Goal: Information Seeking & Learning: Learn about a topic

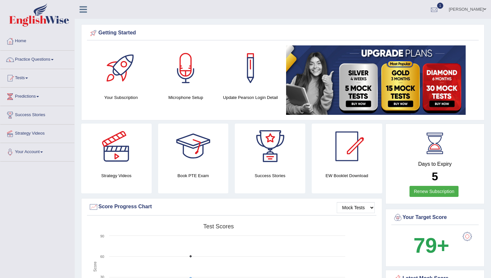
click at [429, 8] on div at bounding box center [434, 10] width 10 height 10
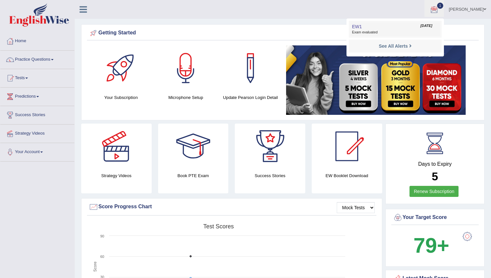
click at [371, 29] on link "EW1 Aug 26, 2025 Exam evaluated" at bounding box center [395, 29] width 90 height 14
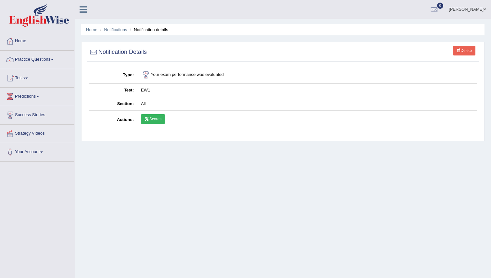
click at [155, 119] on link "Scores" at bounding box center [153, 119] width 24 height 10
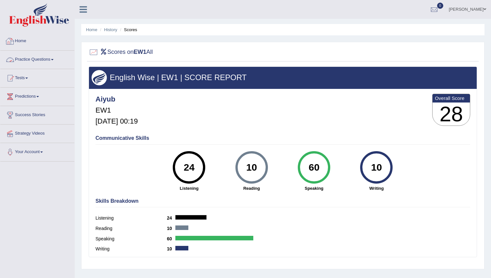
click at [19, 41] on link "Home" at bounding box center [37, 40] width 74 height 16
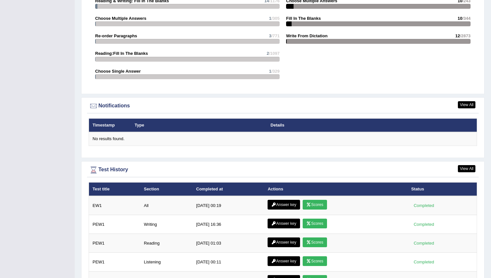
scroll to position [742, 0]
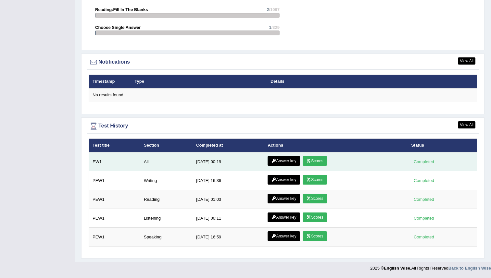
click at [282, 159] on link "Answer key" at bounding box center [283, 161] width 32 height 10
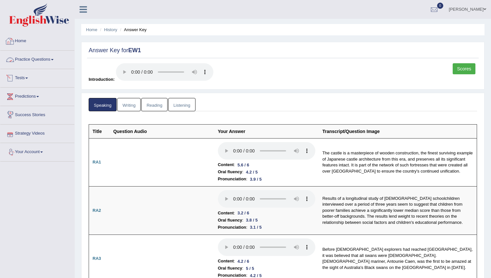
click at [29, 56] on link "Practice Questions" at bounding box center [37, 59] width 74 height 16
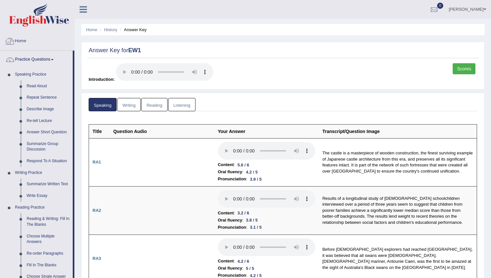
click at [21, 43] on link "Home" at bounding box center [37, 40] width 74 height 16
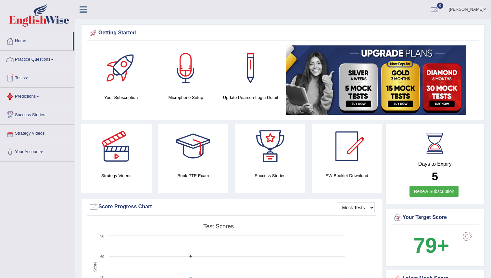
click at [21, 78] on link "Tests" at bounding box center [37, 77] width 74 height 16
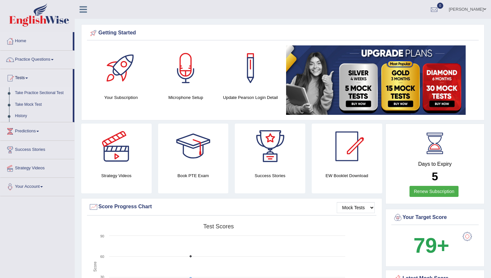
click at [25, 93] on link "Take Practice Sectional Test" at bounding box center [42, 93] width 61 height 12
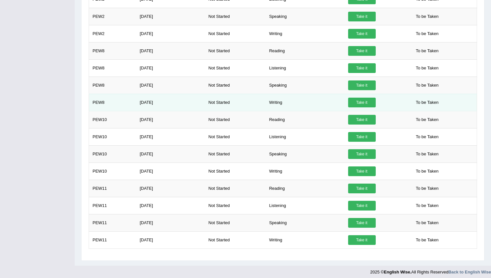
scroll to position [550, 0]
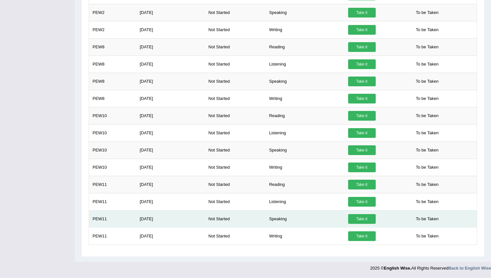
click at [364, 219] on link "Take it" at bounding box center [362, 219] width 28 height 10
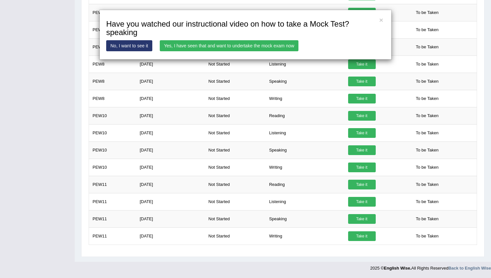
click at [173, 46] on link "Yes, I have seen that and want to undertake the mock exam now" at bounding box center [229, 45] width 139 height 11
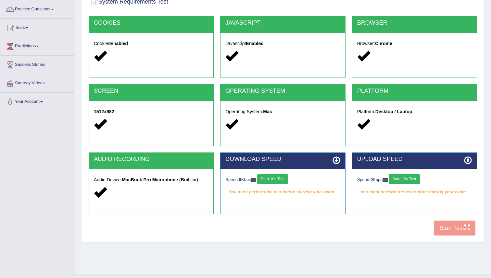
scroll to position [51, 0]
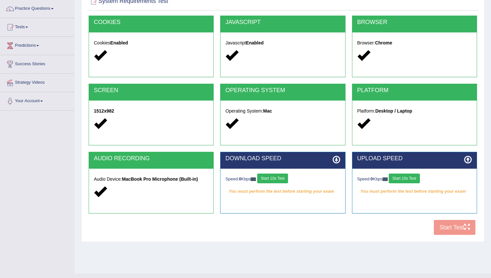
click at [277, 177] on button "Start 10s Test" at bounding box center [272, 179] width 31 height 10
click at [407, 179] on button "Start 10s Test" at bounding box center [404, 179] width 31 height 10
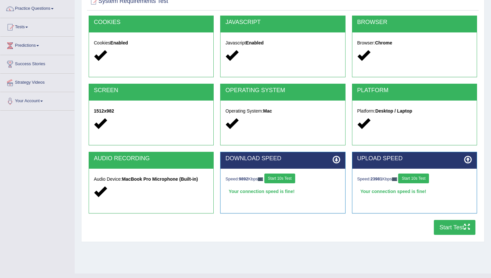
click at [446, 229] on button "Start Test" at bounding box center [455, 227] width 42 height 15
